Goal: Check status: Check status

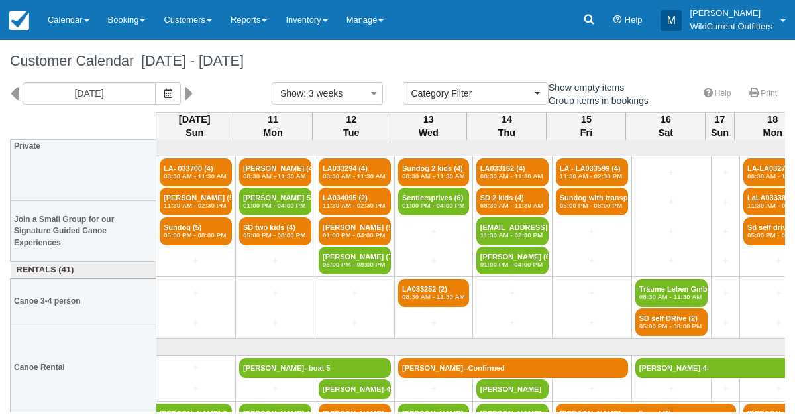
select select
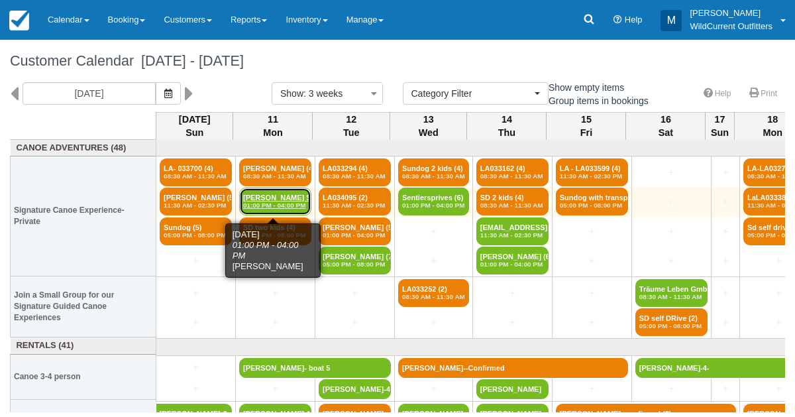
click at [267, 196] on link "Magalie Soughikan (2) 01:00 PM - 04:00 PM" at bounding box center [275, 202] width 72 height 28
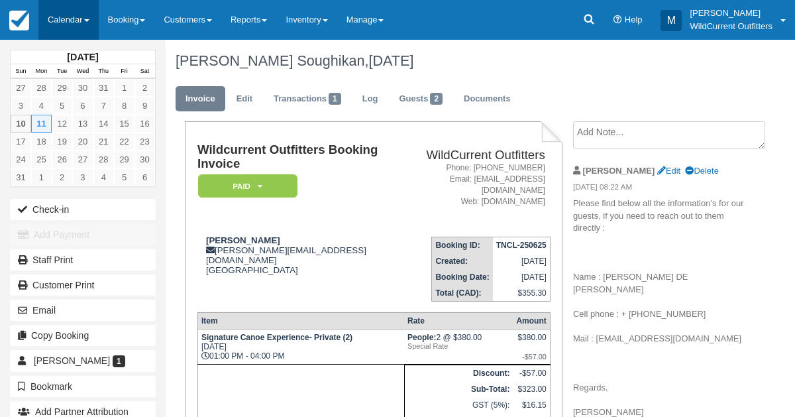
click at [62, 24] on link "Calendar" at bounding box center [68, 20] width 60 height 40
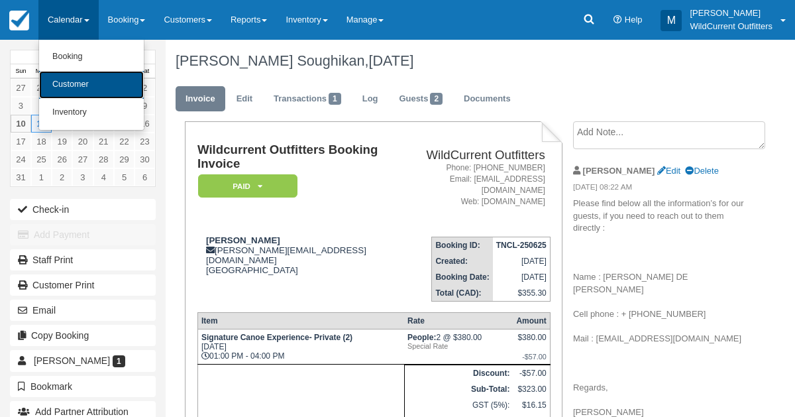
click at [73, 84] on link "Customer" at bounding box center [91, 85] width 105 height 28
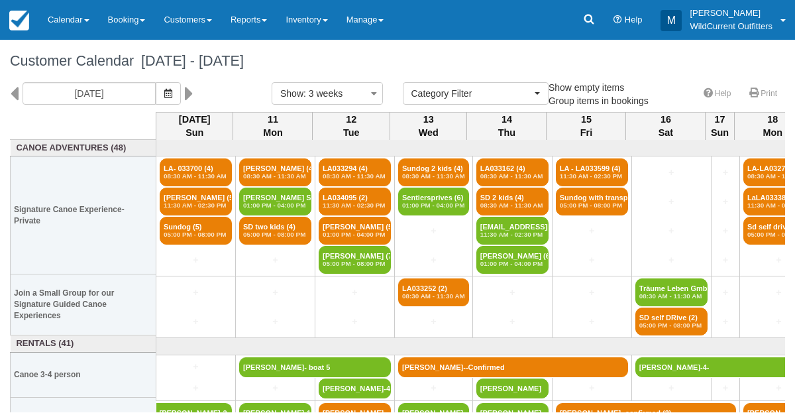
select select
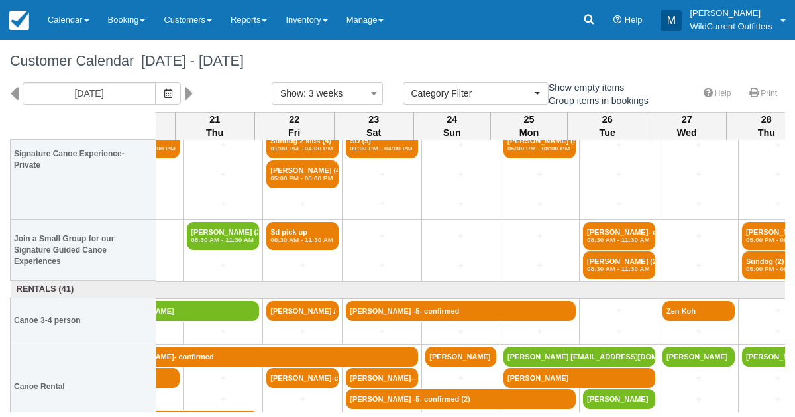
scroll to position [57, 791]
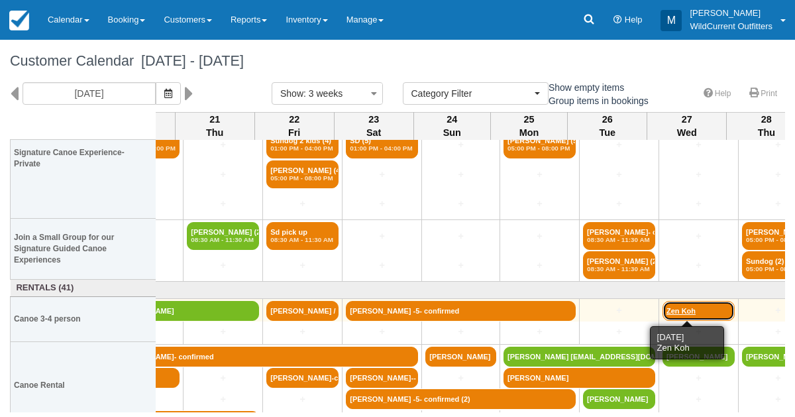
click at [699, 304] on link "Zen Koh" at bounding box center [699, 311] width 72 height 20
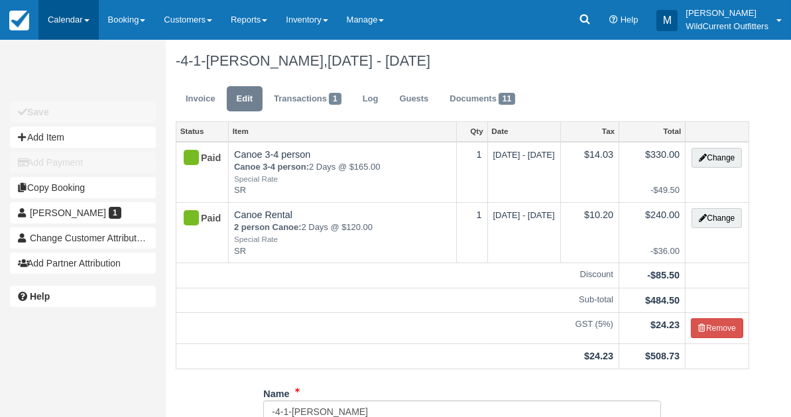
click at [55, 23] on link "Calendar" at bounding box center [68, 20] width 60 height 40
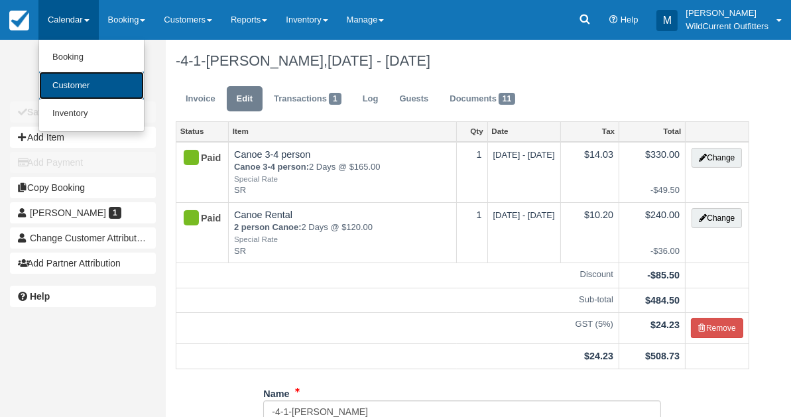
click at [57, 80] on link "Customer" at bounding box center [91, 86] width 105 height 29
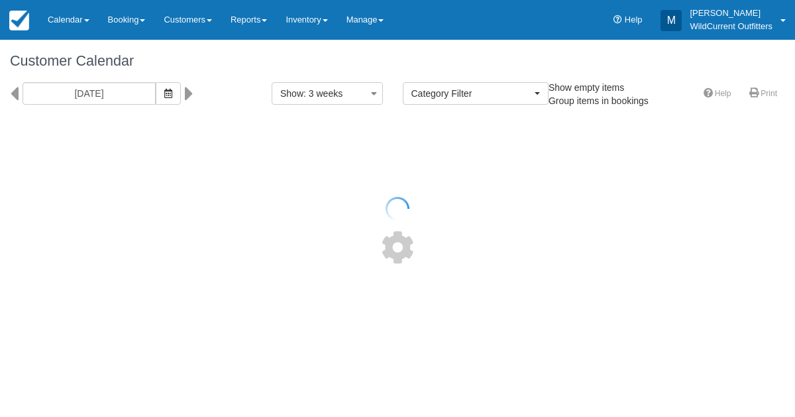
select select
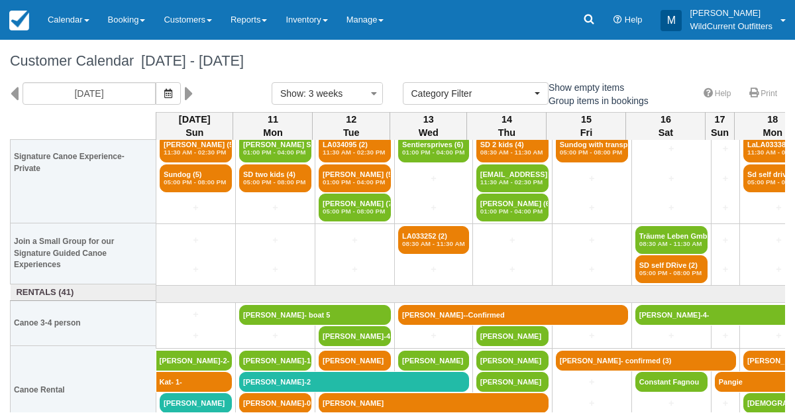
scroll to position [64, 0]
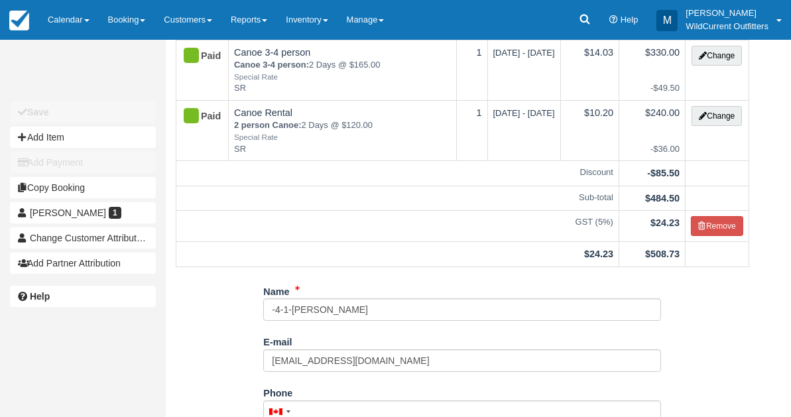
scroll to position [104, 0]
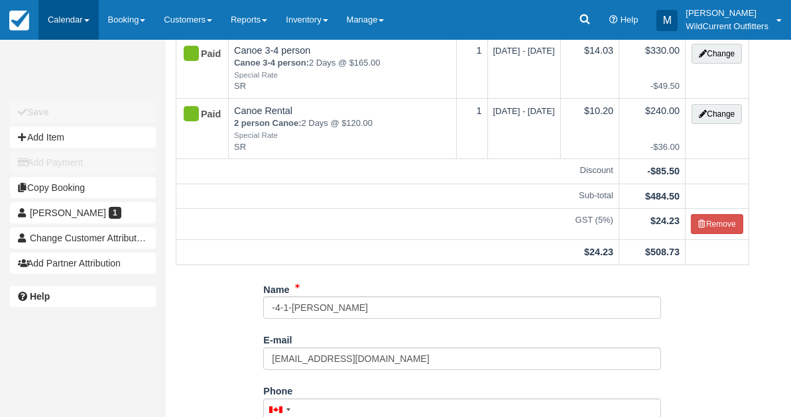
click at [60, 18] on link "Calendar" at bounding box center [68, 20] width 60 height 40
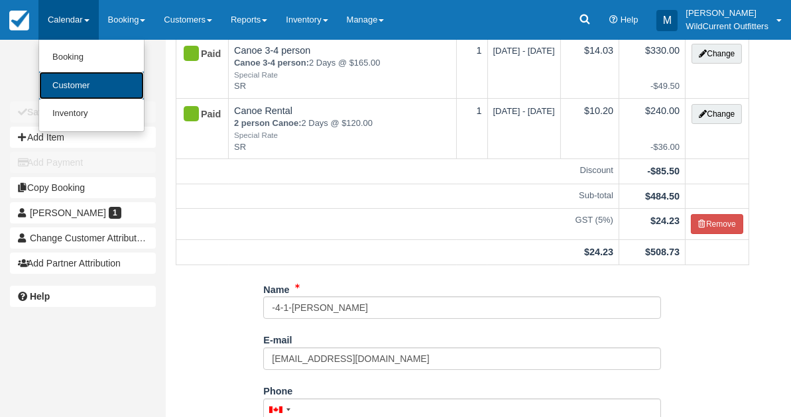
click at [65, 93] on link "Customer" at bounding box center [91, 86] width 105 height 29
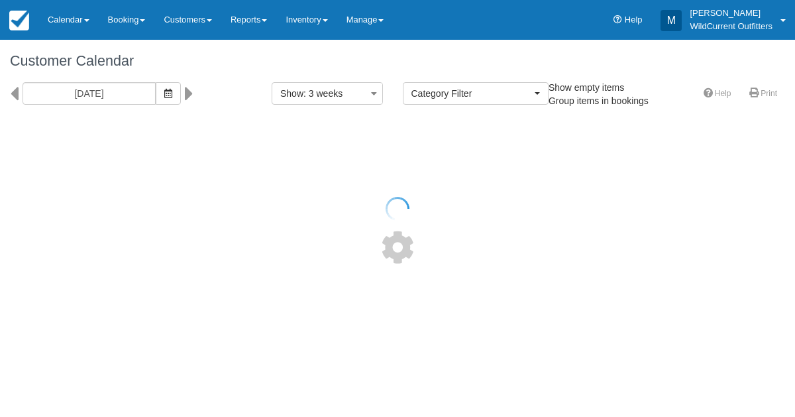
select select
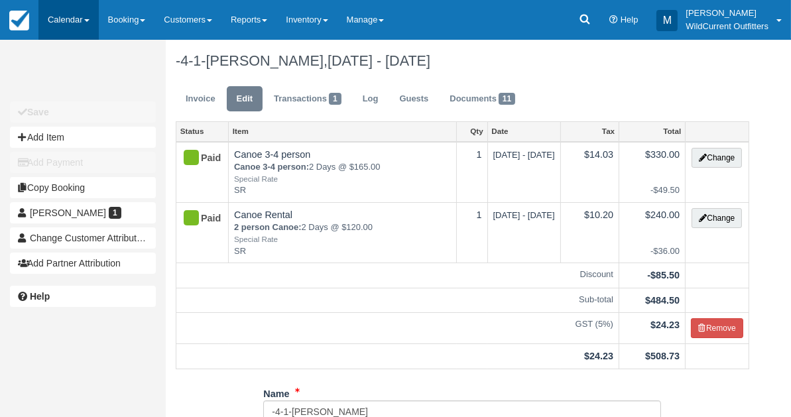
click at [70, 16] on link "Calendar" at bounding box center [68, 20] width 60 height 40
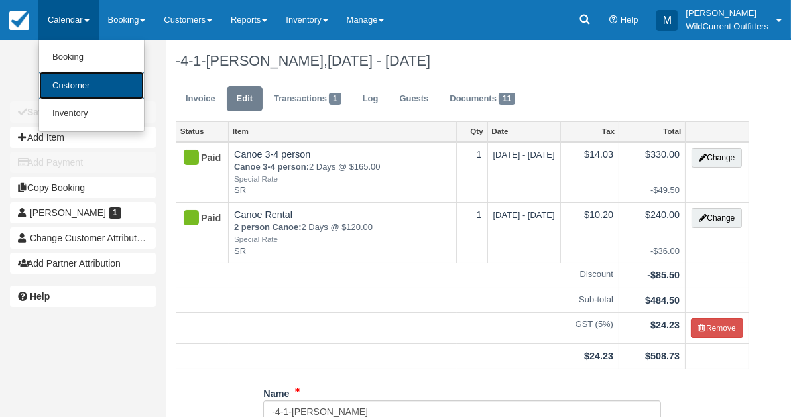
click at [74, 72] on link "Customer" at bounding box center [91, 86] width 105 height 29
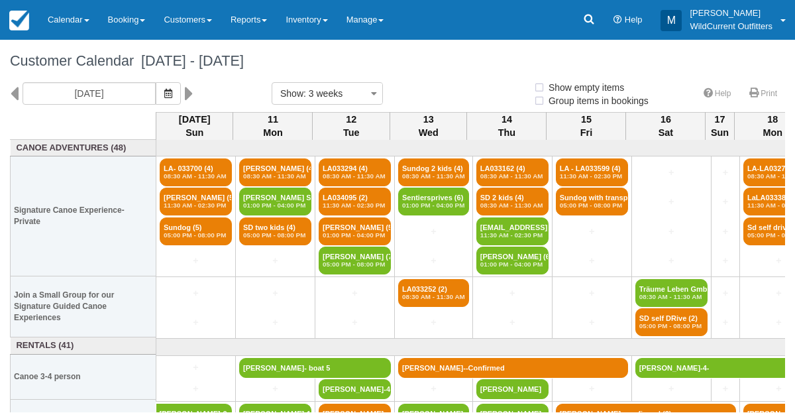
select select
